Goal: Subscribe to service/newsletter

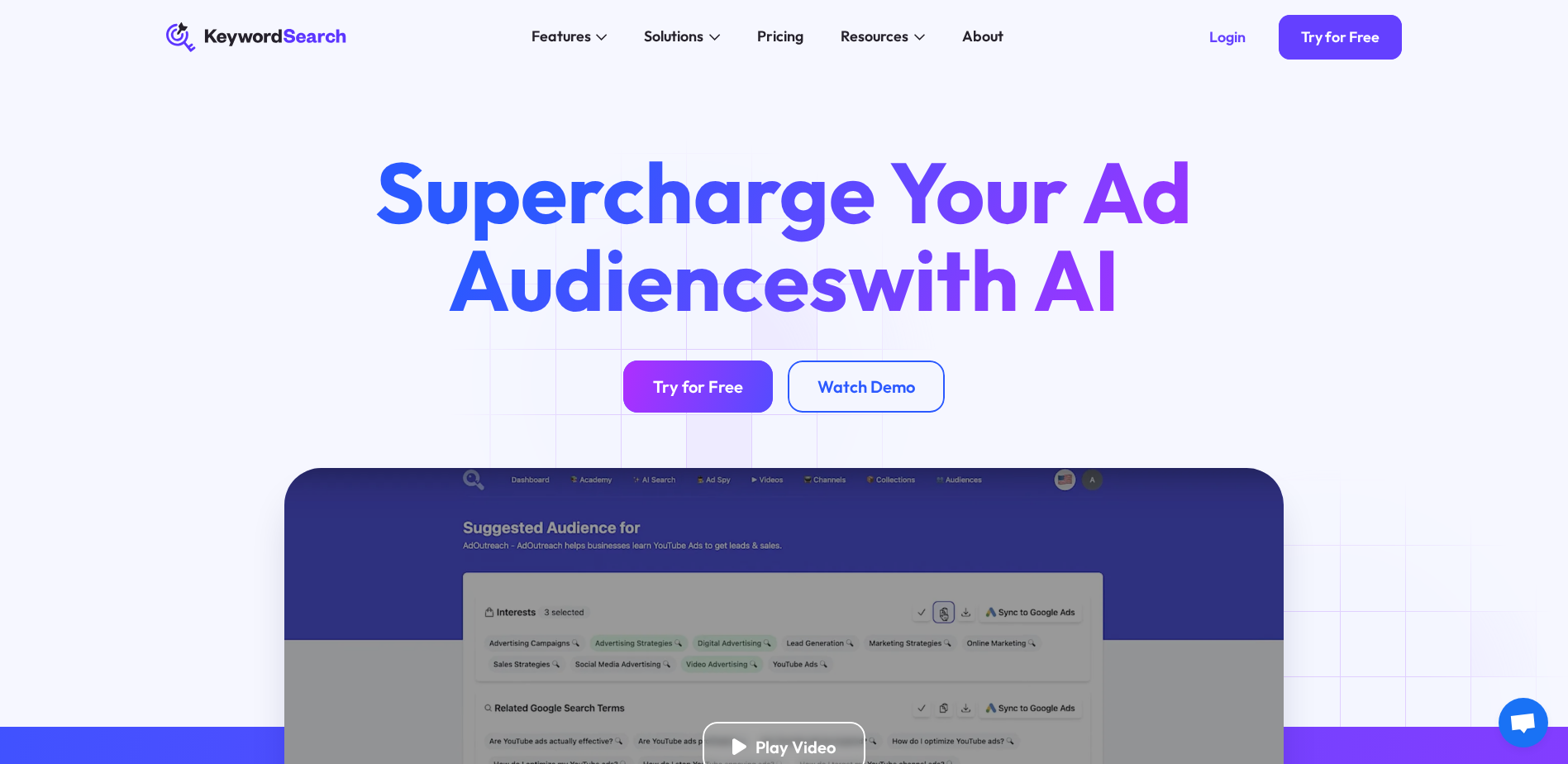
drag, startPoint x: 0, startPoint y: 0, endPoint x: 698, endPoint y: 382, distance: 795.7
click at [698, 382] on div "Try for Free" at bounding box center [698, 386] width 90 height 20
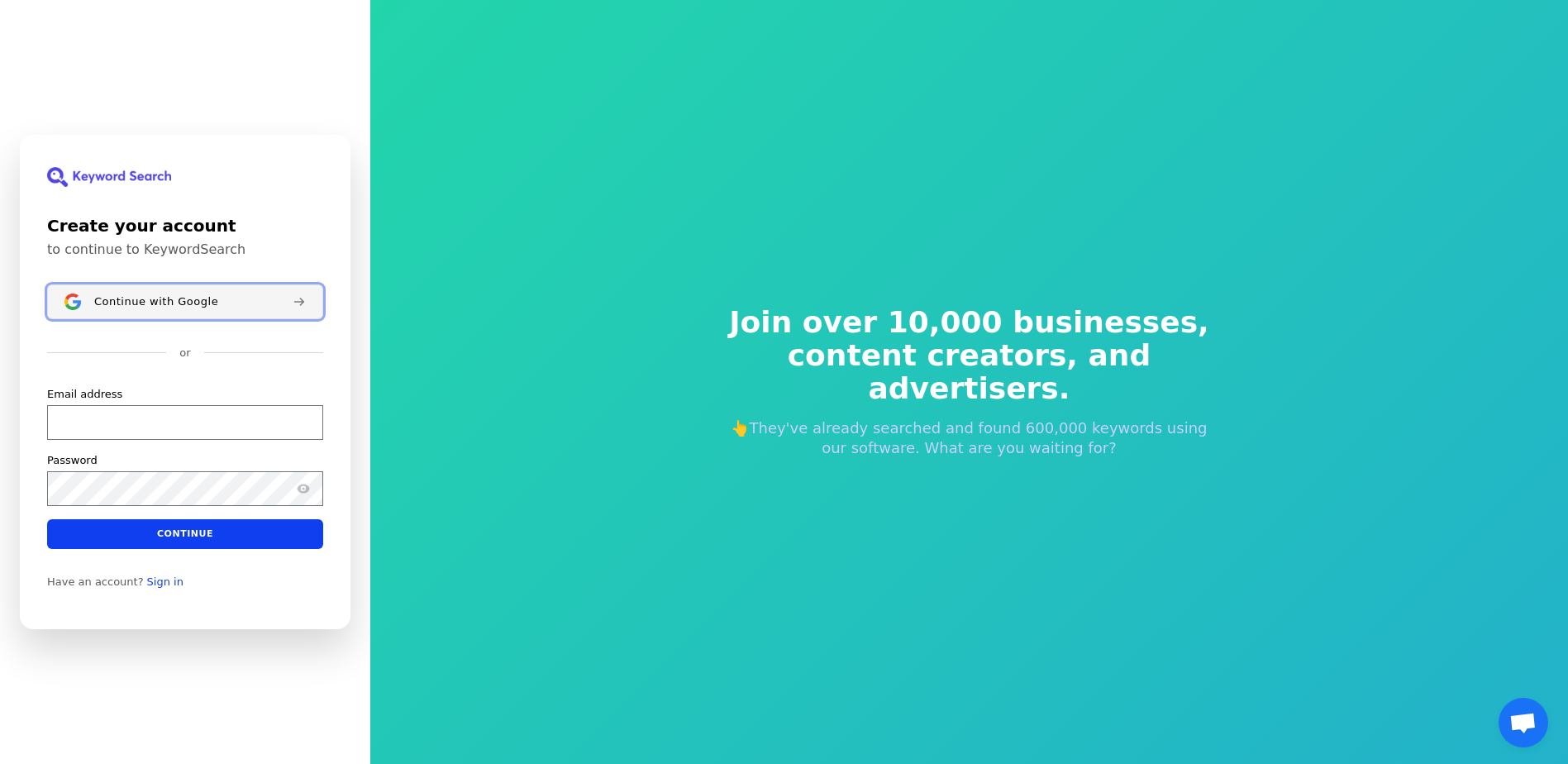
click at [183, 299] on span "Continue with Google" at bounding box center [156, 301] width 124 height 13
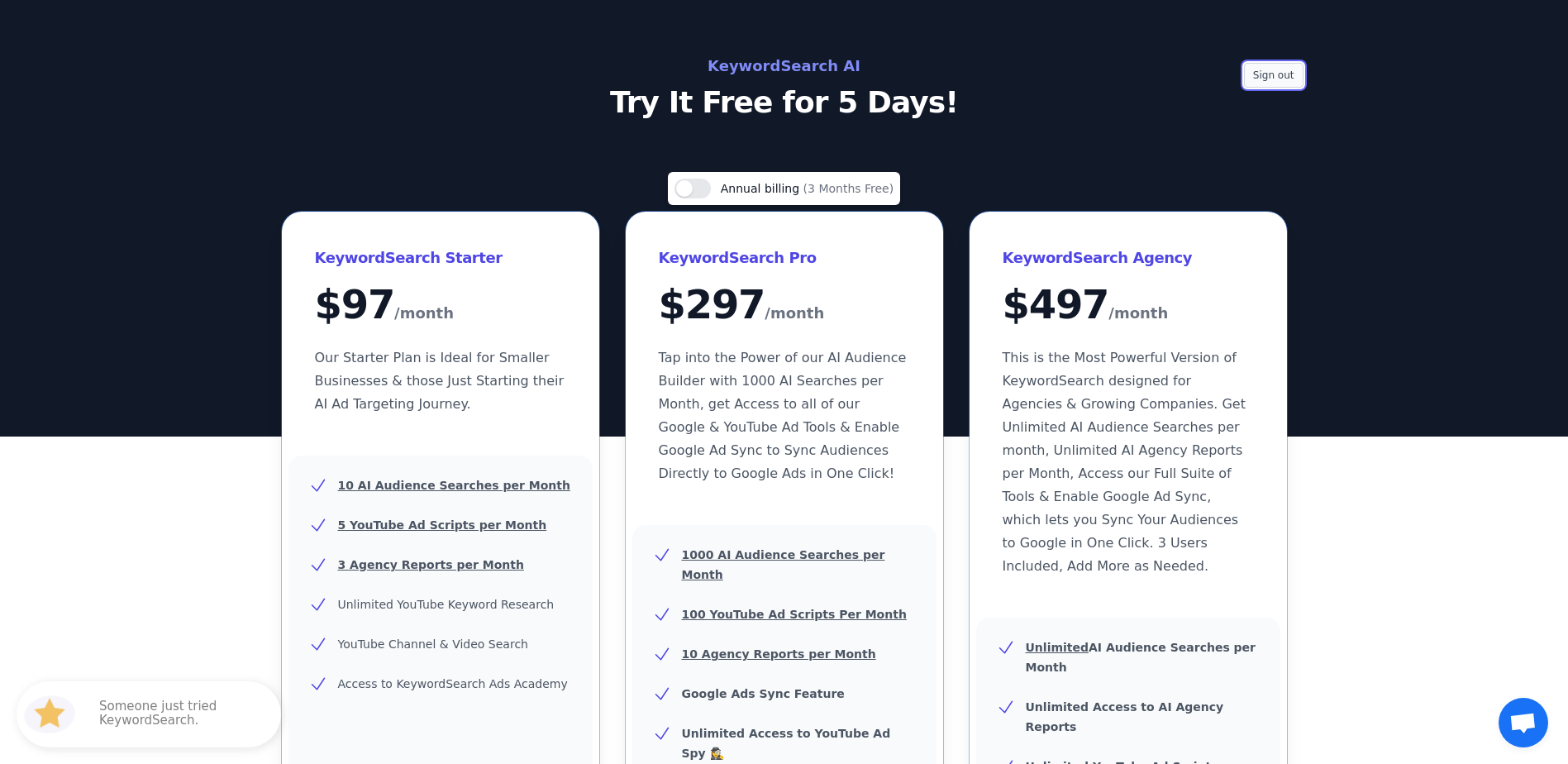
click at [1282, 69] on button "Sign out" at bounding box center [1274, 75] width 60 height 25
